Goal: Information Seeking & Learning: Understand process/instructions

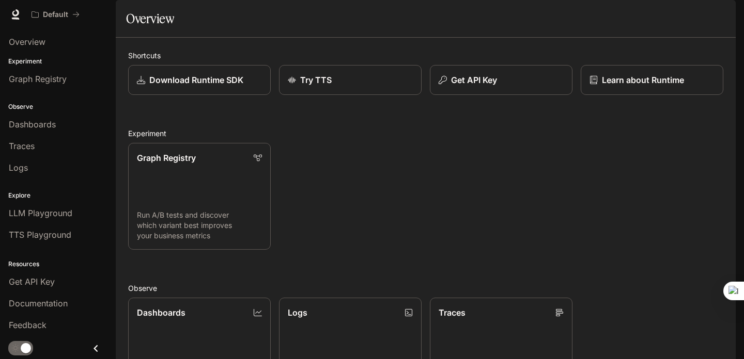
scroll to position [132, 0]
click at [86, 227] on link "TTS Playground" at bounding box center [57, 235] width 107 height 20
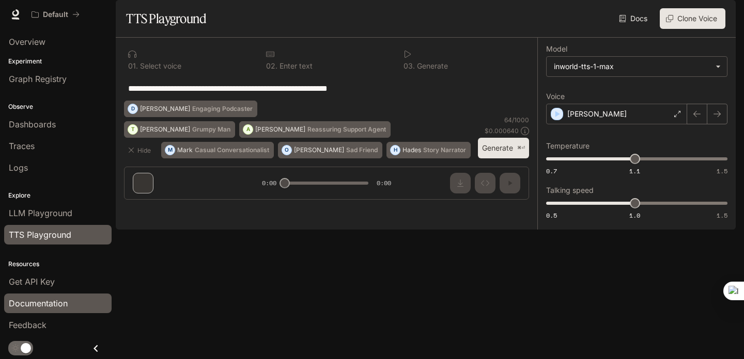
click at [52, 299] on span "Documentation" at bounding box center [38, 303] width 59 height 12
